Goal: Information Seeking & Learning: Learn about a topic

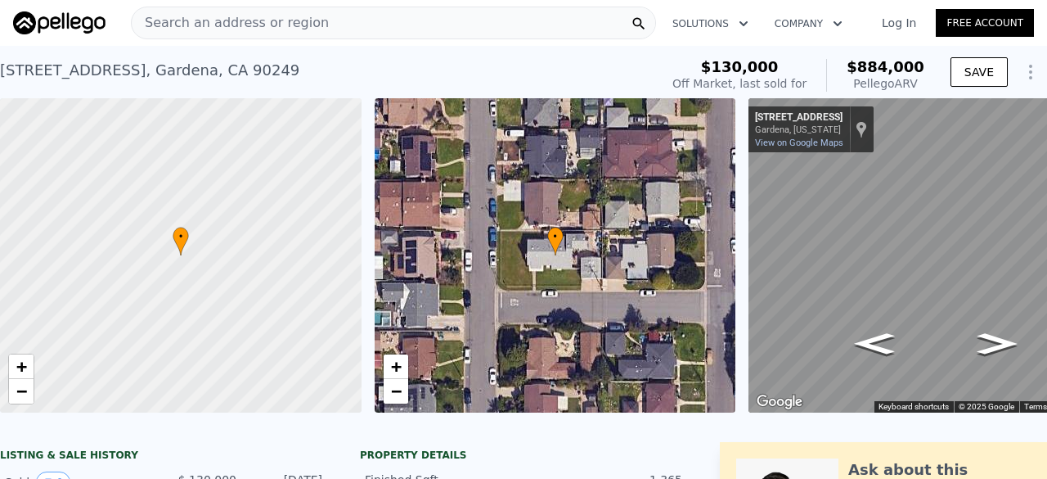
click at [277, 30] on span "Search an address or region" at bounding box center [230, 23] width 197 height 20
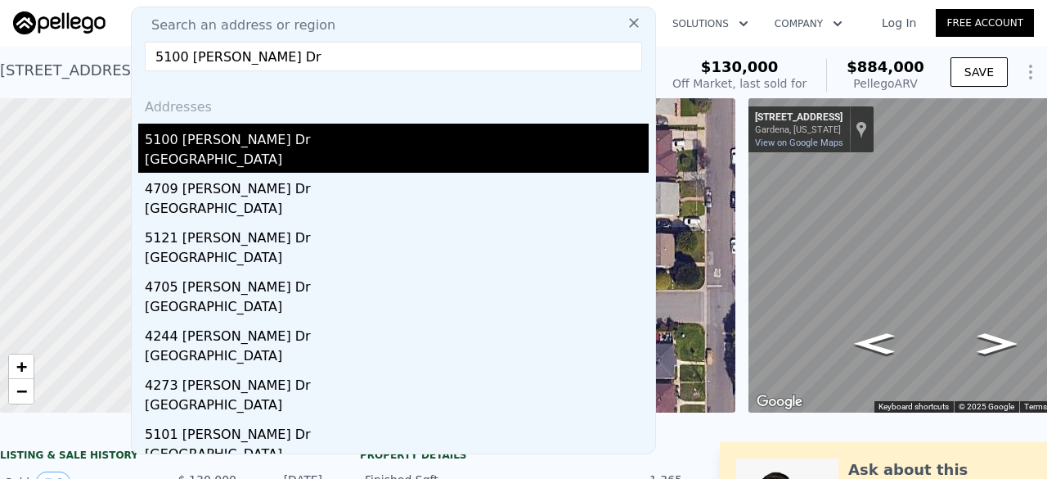
type input "5100 [PERSON_NAME] Dr"
click at [270, 161] on div "[GEOGRAPHIC_DATA]" at bounding box center [397, 161] width 504 height 23
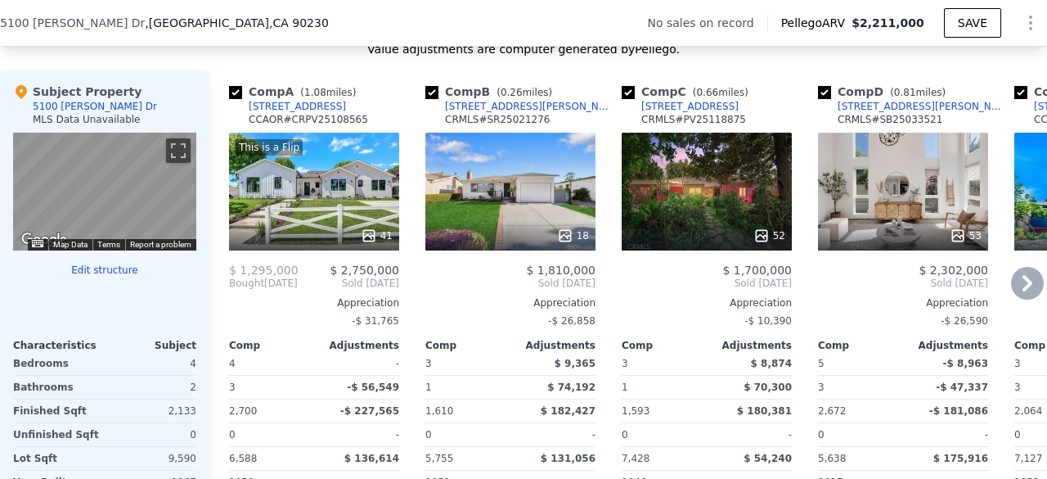
click at [496, 190] on div "18" at bounding box center [510, 192] width 170 height 118
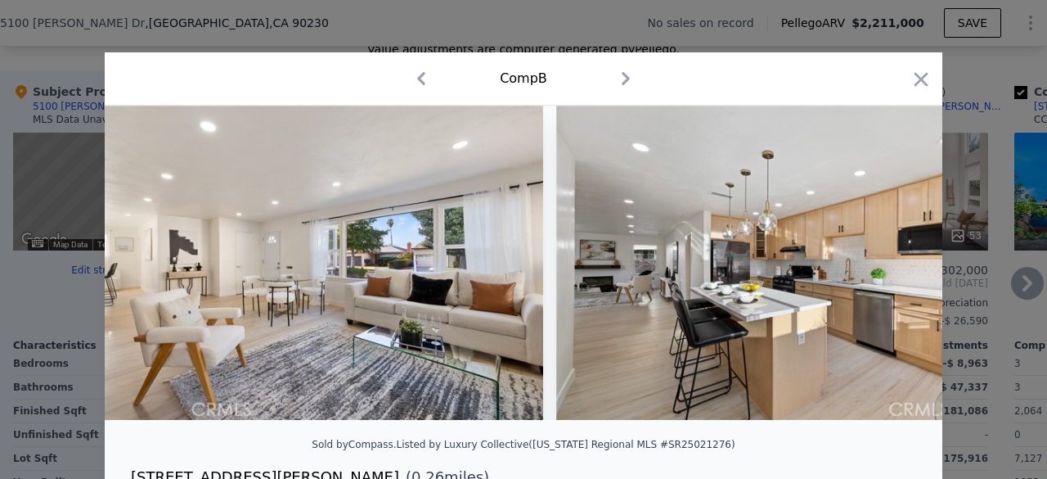
scroll to position [0, 1006]
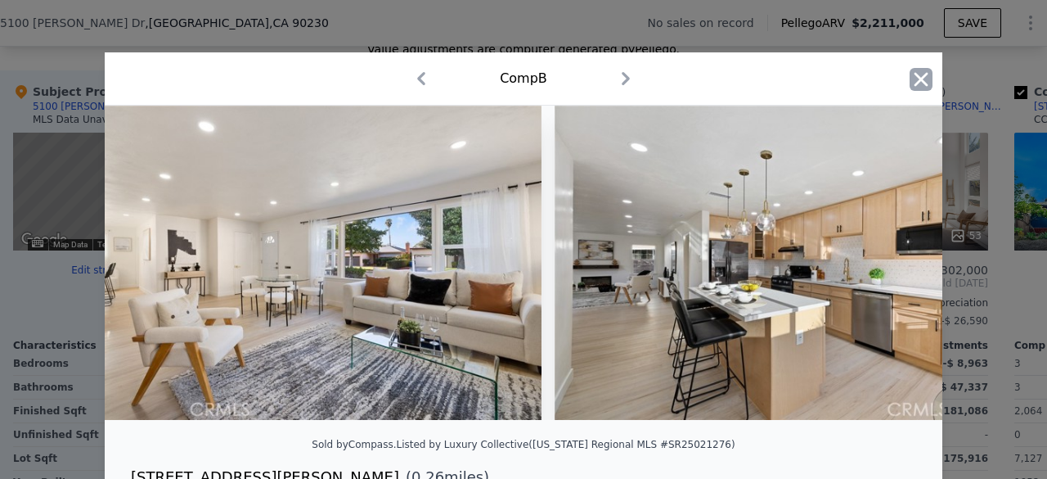
click at [915, 79] on icon "button" at bounding box center [922, 79] width 14 height 14
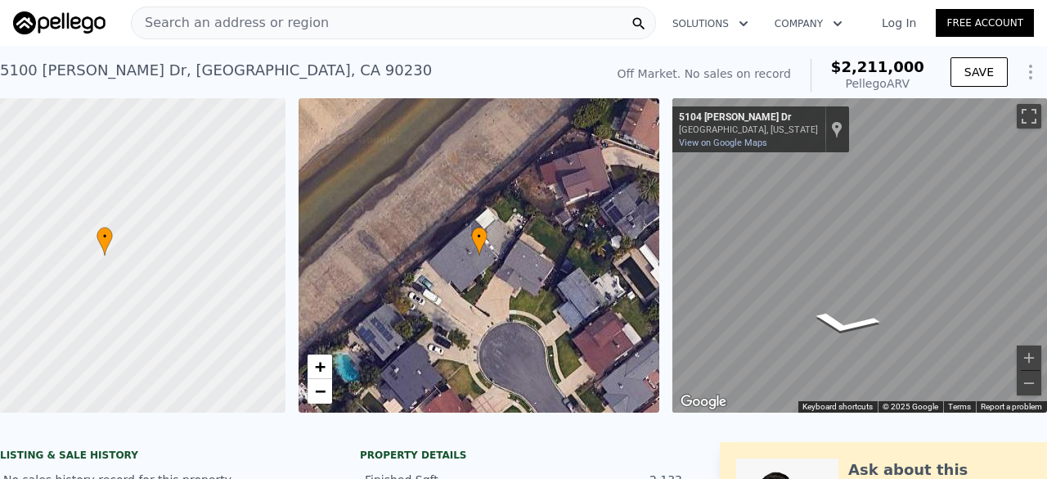
click at [322, 33] on div "Search an address or region" at bounding box center [393, 23] width 525 height 33
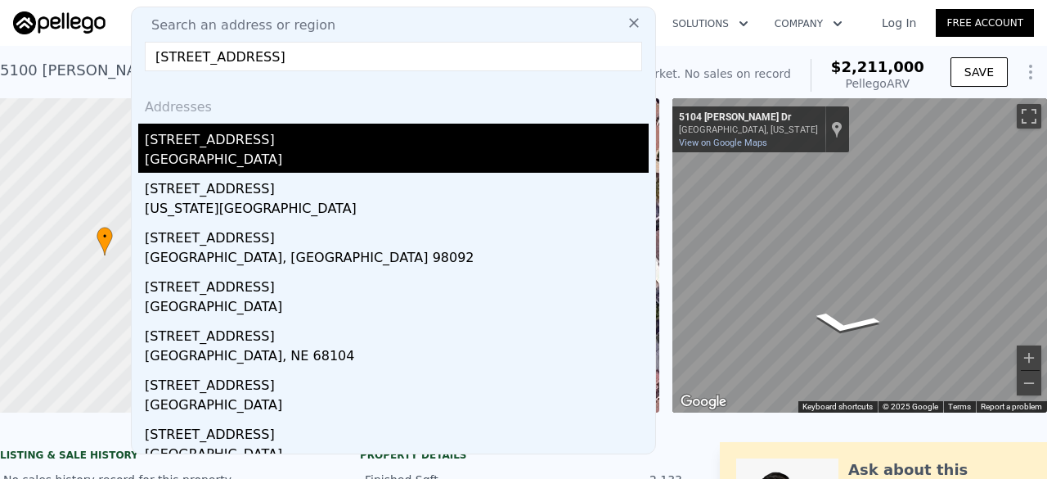
type input "[STREET_ADDRESS]"
click at [217, 131] on div "[STREET_ADDRESS]" at bounding box center [397, 137] width 504 height 26
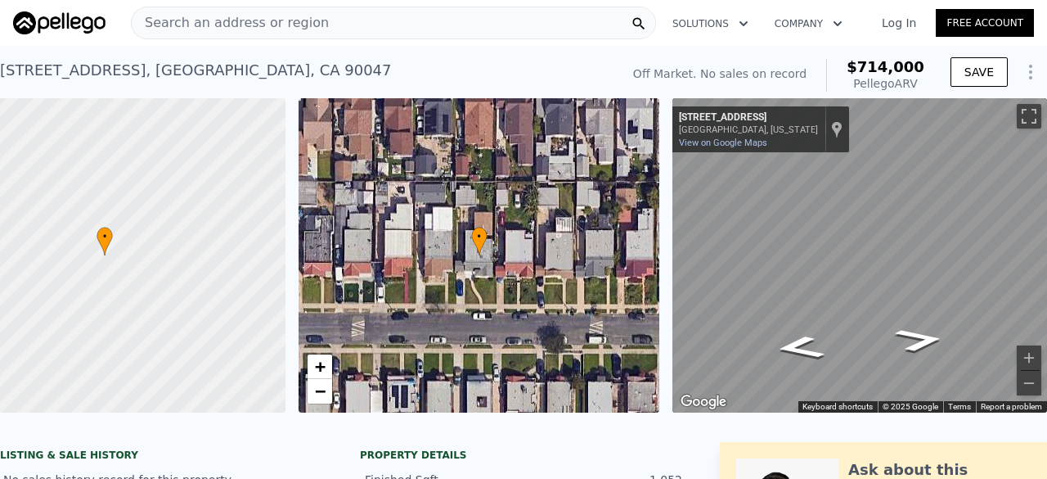
click at [250, 26] on span "Search an address or region" at bounding box center [230, 23] width 197 height 20
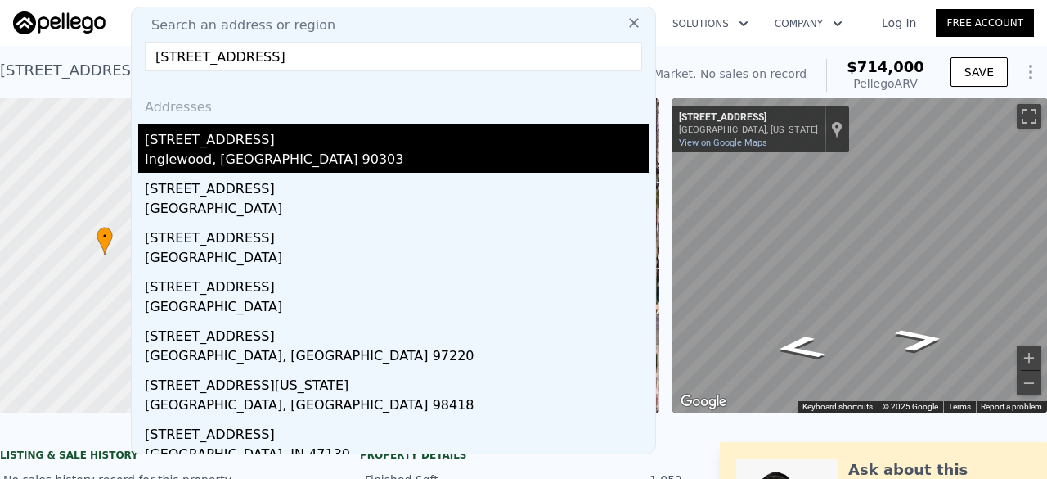
type input "[STREET_ADDRESS]"
click at [264, 145] on div "[STREET_ADDRESS]" at bounding box center [397, 137] width 504 height 26
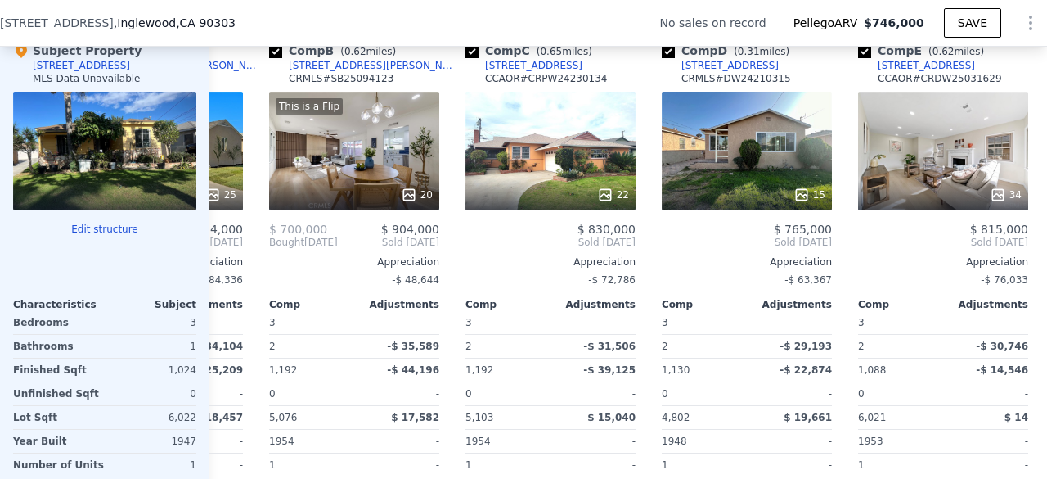
scroll to position [0, 157]
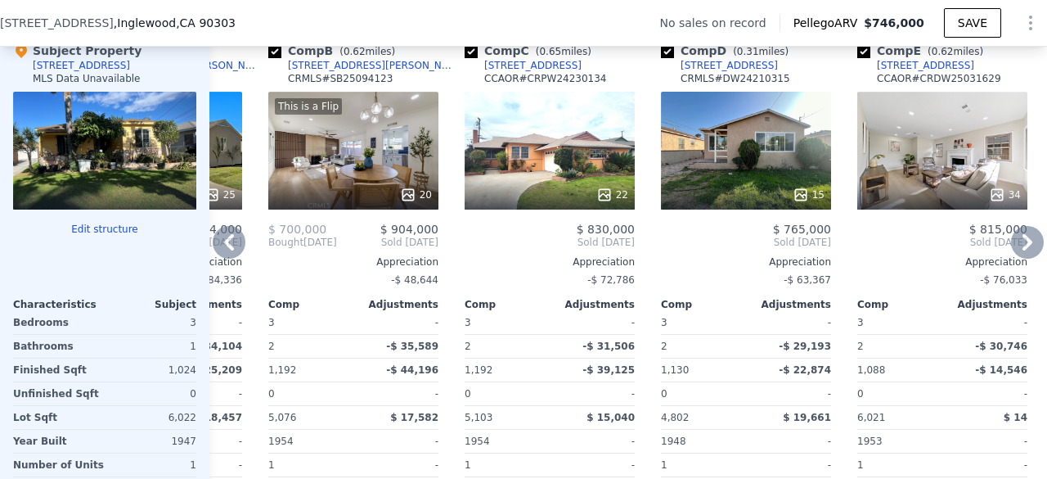
click at [725, 175] on div "15" at bounding box center [746, 151] width 170 height 118
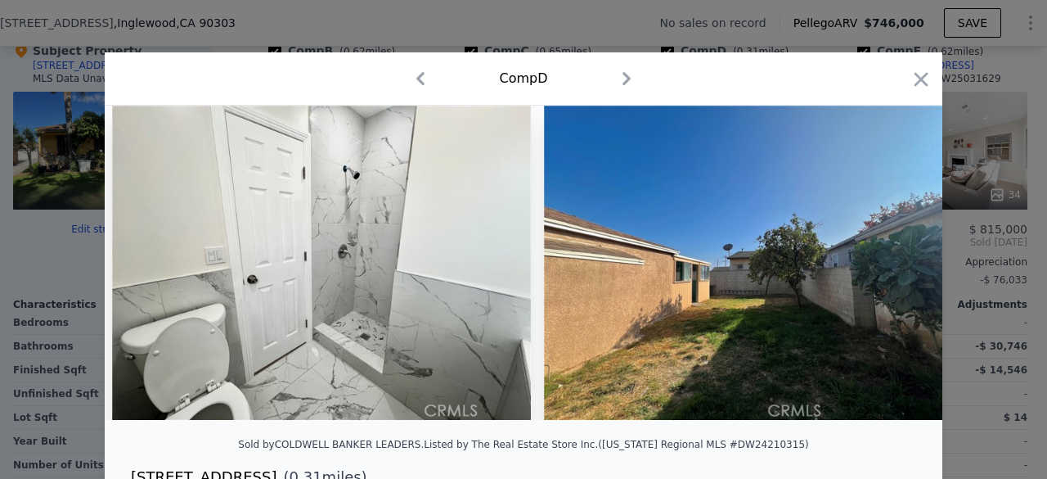
scroll to position [0, 5079]
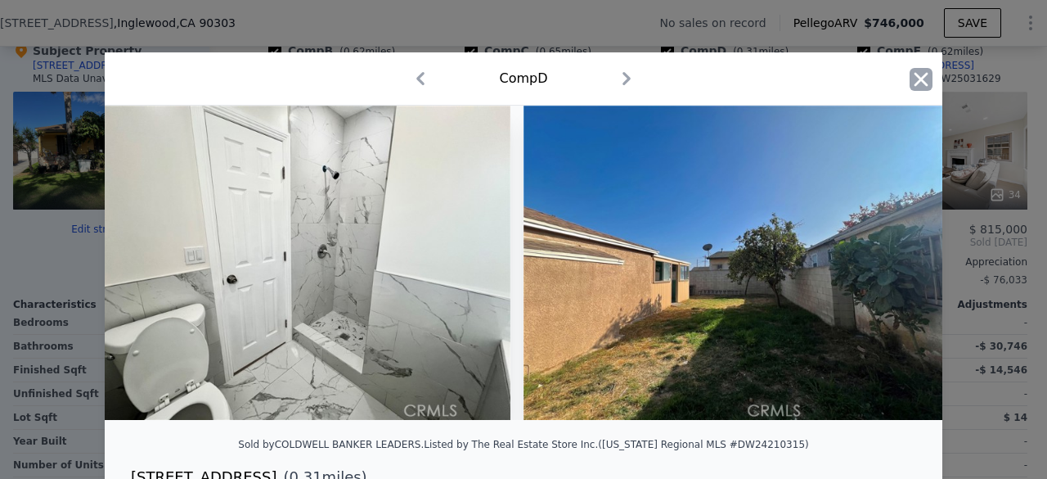
click at [920, 77] on icon "button" at bounding box center [921, 79] width 23 height 23
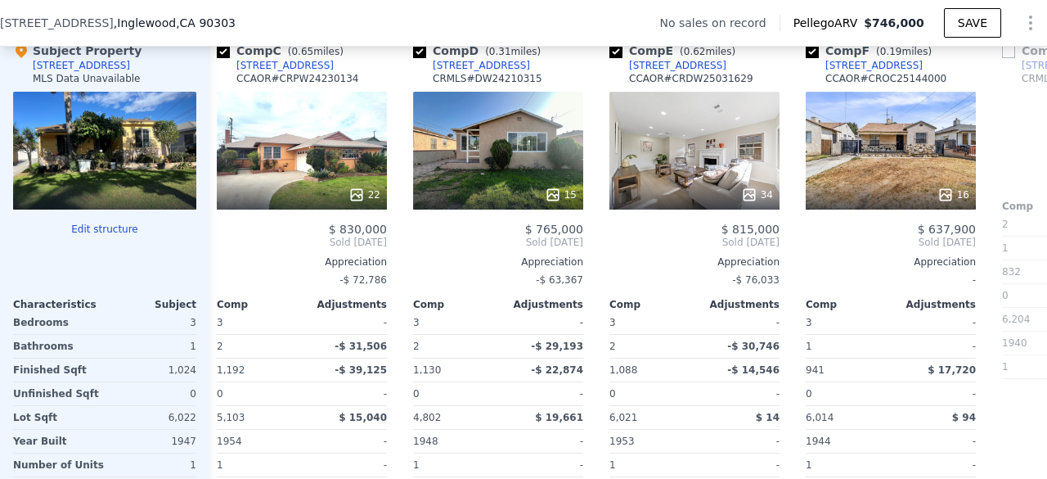
scroll to position [0, 488]
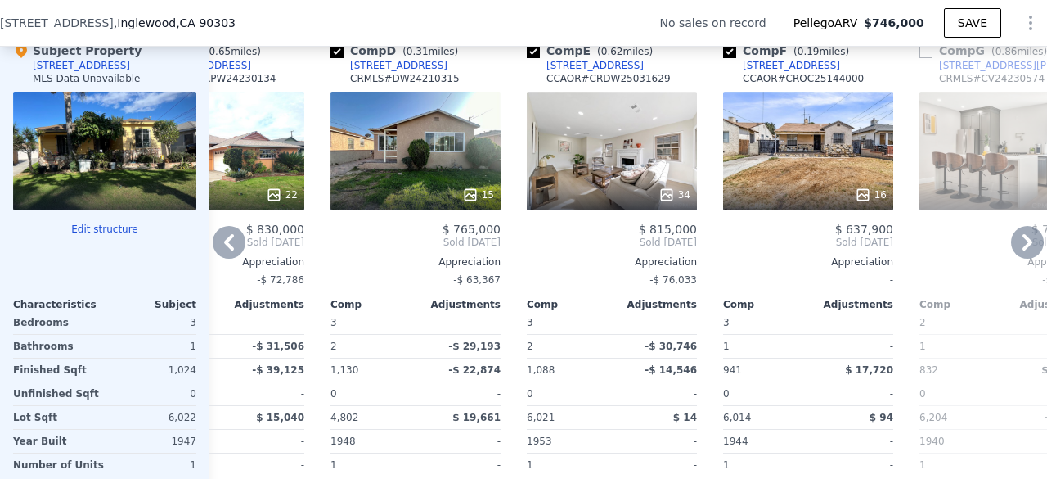
click at [821, 199] on div "16" at bounding box center [809, 195] width 156 height 16
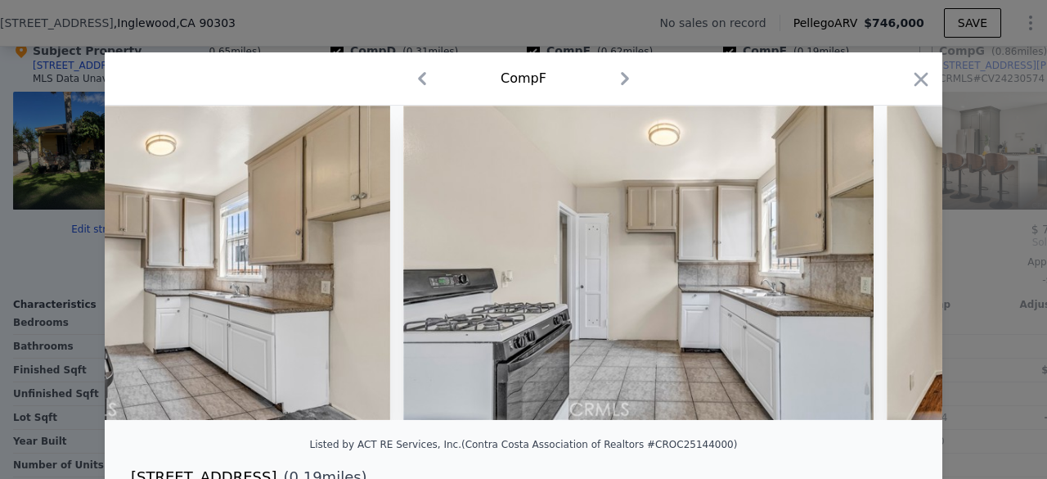
scroll to position [0, 2346]
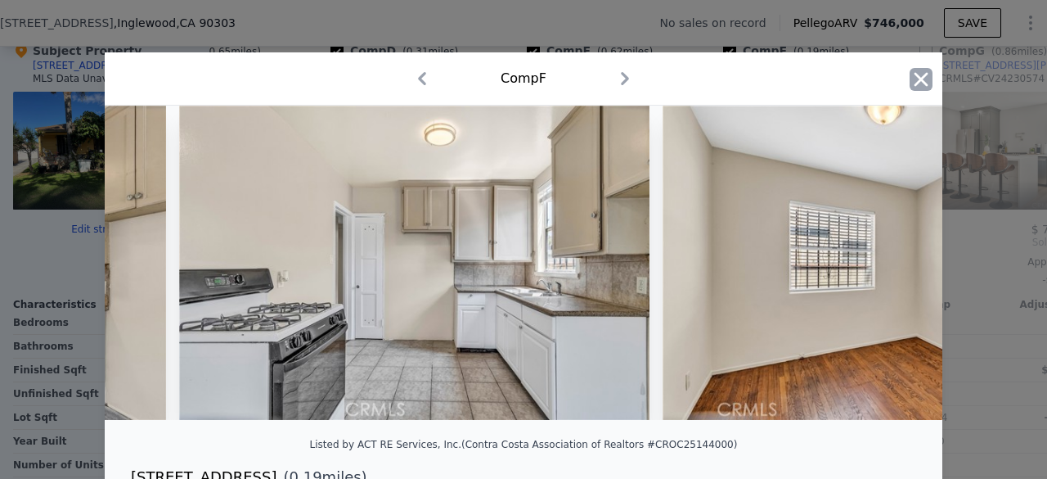
click at [915, 81] on icon "button" at bounding box center [922, 79] width 14 height 14
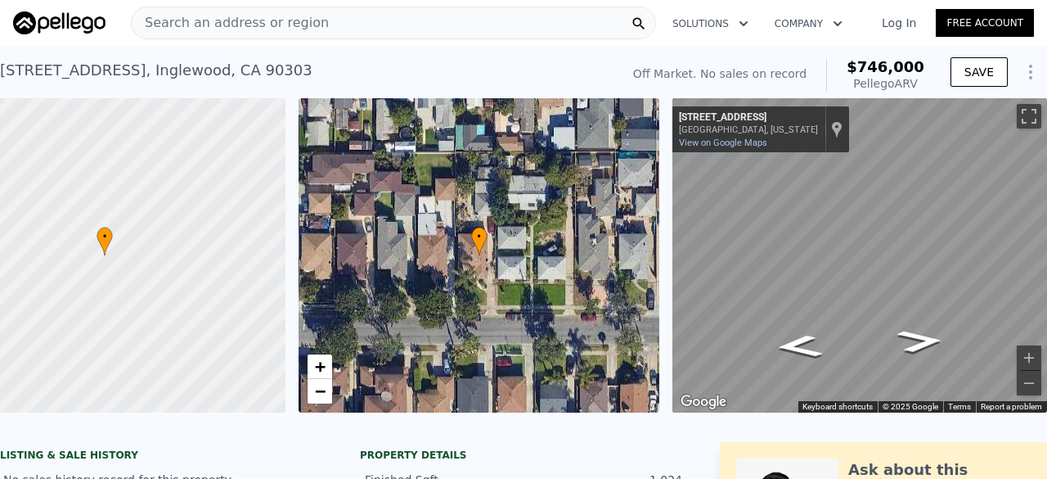
click at [261, 21] on span "Search an address or region" at bounding box center [230, 23] width 197 height 20
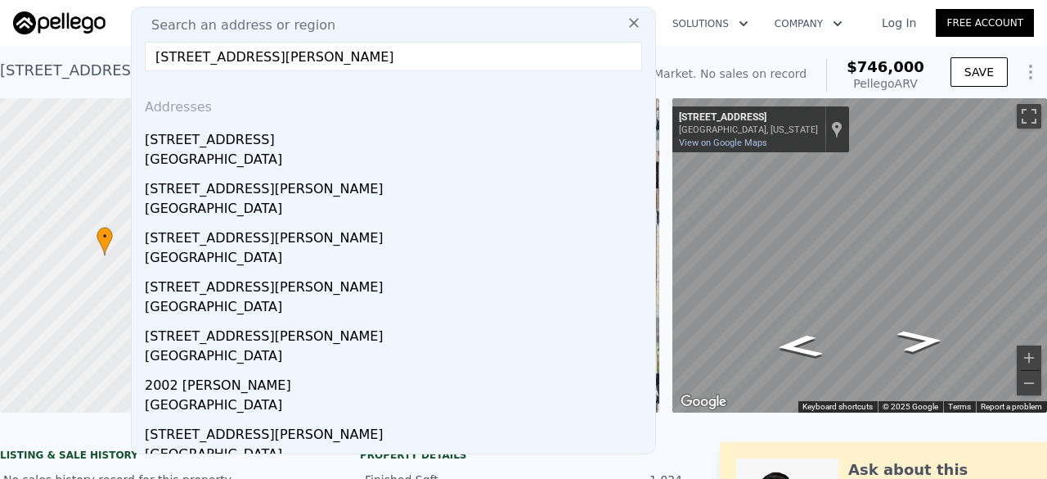
drag, startPoint x: 281, startPoint y: 60, endPoint x: 511, endPoint y: 74, distance: 230.3
click at [511, 74] on div "Search an address or region [STREET_ADDRESS][PERSON_NAME] Addresses [STREET_ADD…" at bounding box center [393, 231] width 525 height 448
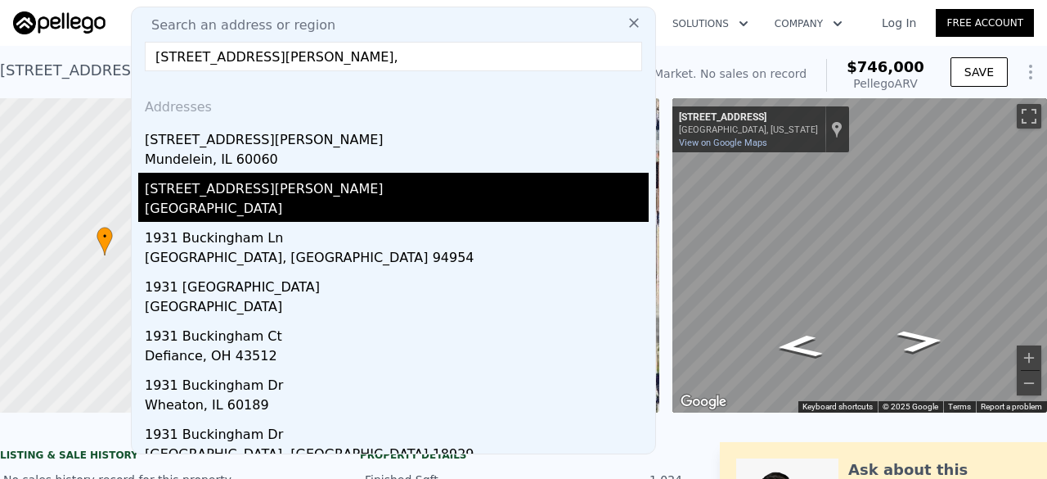
type input "[STREET_ADDRESS][PERSON_NAME],"
click at [239, 191] on div "[STREET_ADDRESS][PERSON_NAME]" at bounding box center [397, 186] width 504 height 26
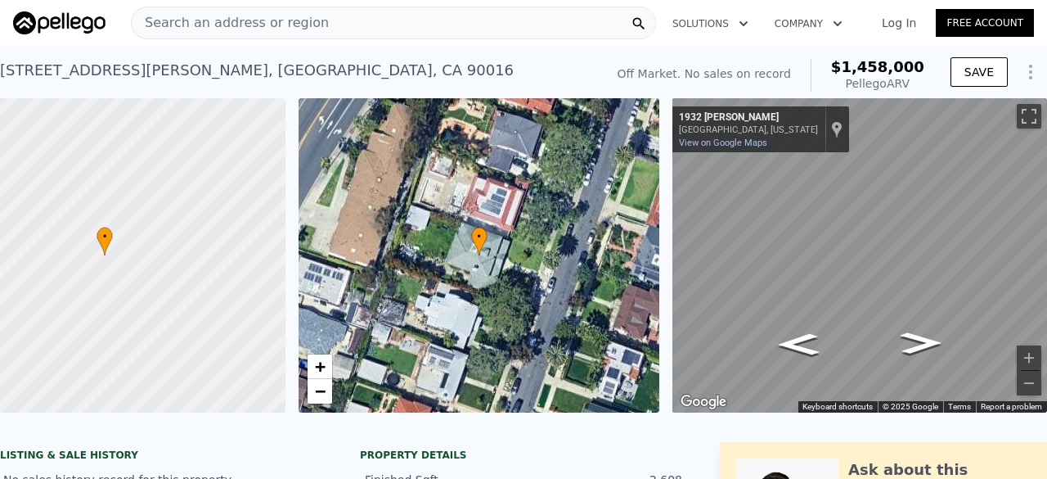
click at [347, 24] on div "Search an address or region" at bounding box center [393, 23] width 525 height 33
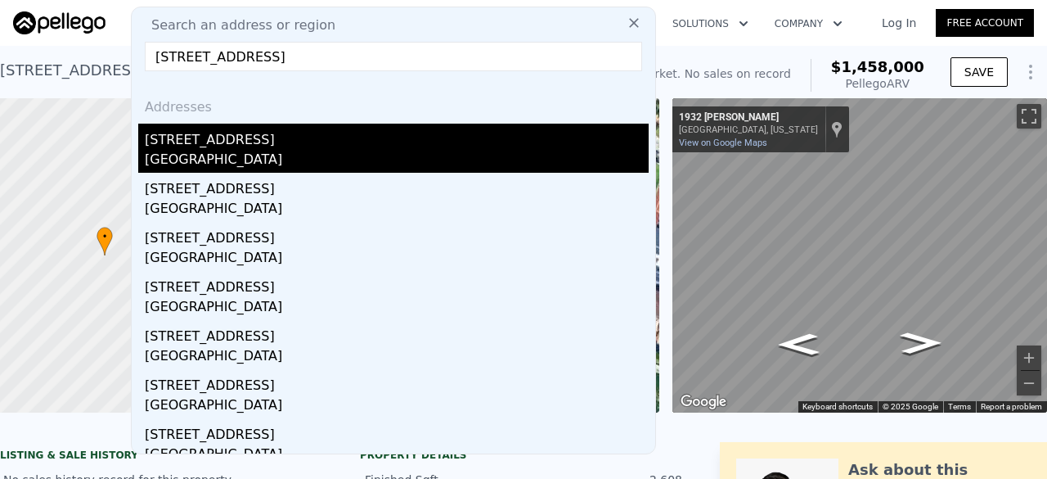
type input "[STREET_ADDRESS]"
click at [267, 145] on div "[STREET_ADDRESS]" at bounding box center [397, 137] width 504 height 26
